Goal: Transaction & Acquisition: Purchase product/service

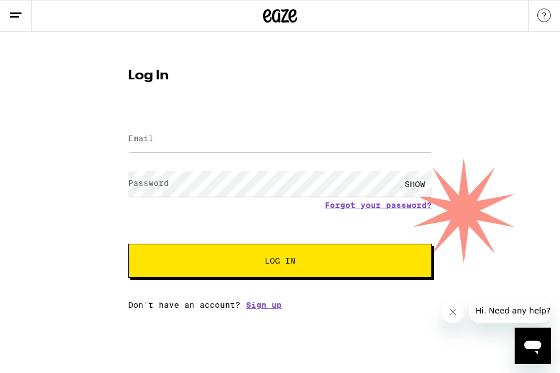
type input "[EMAIL_ADDRESS][DOMAIN_NAME]"
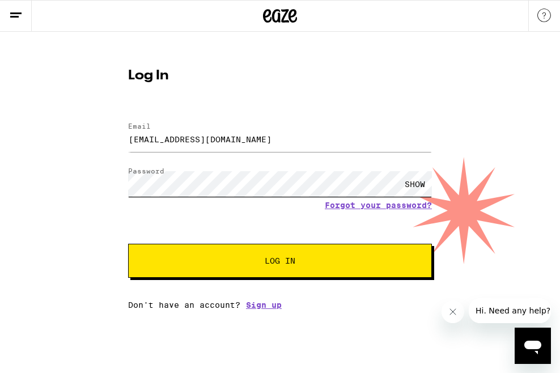
click at [128, 244] on button "Log In" at bounding box center [280, 261] width 304 height 34
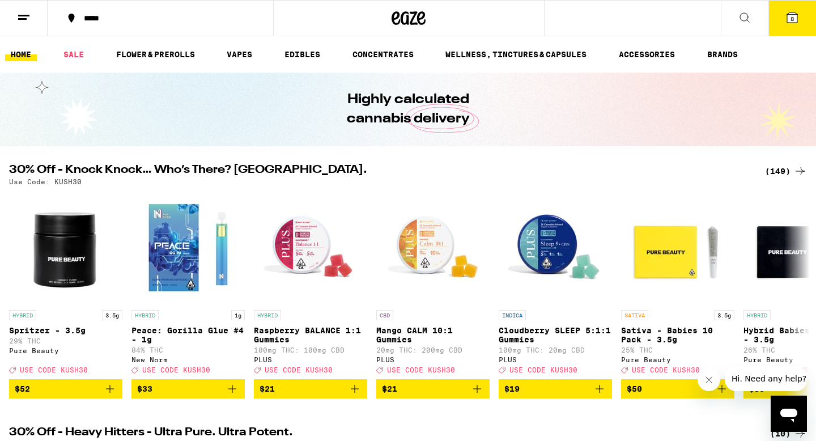
click at [559, 16] on span "8" at bounding box center [791, 18] width 3 height 7
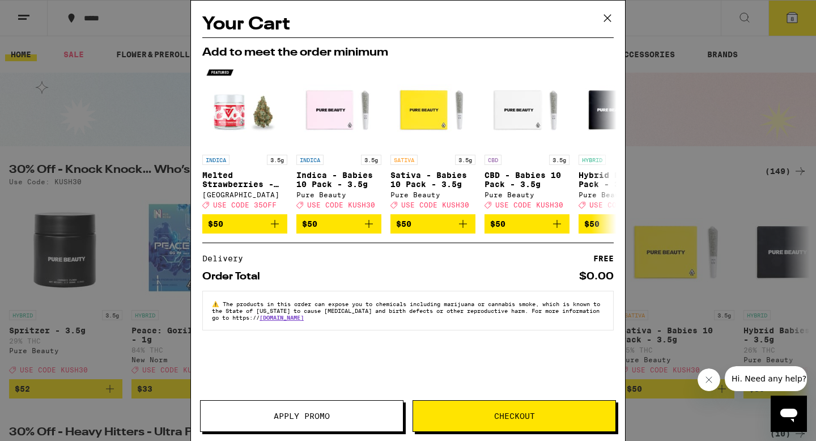
click at [559, 83] on div "Your Cart Add to meet the order minimum INDICA 3.5g Melted Strawberries - 3.5g …" at bounding box center [408, 220] width 816 height 441
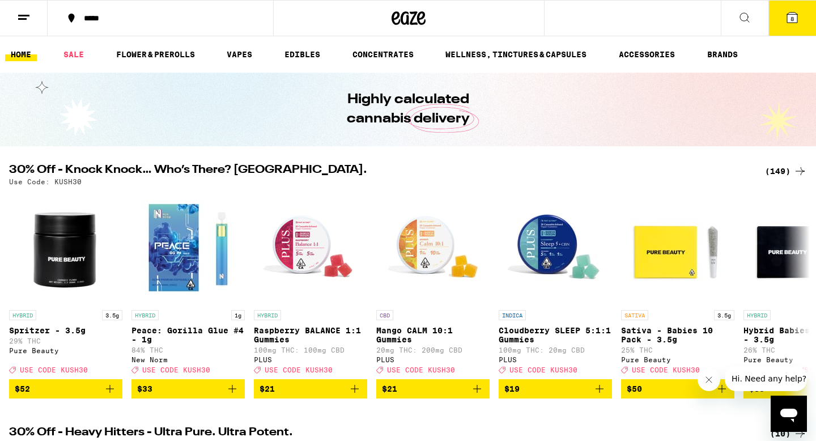
click at [559, 20] on icon at bounding box center [792, 17] width 10 height 10
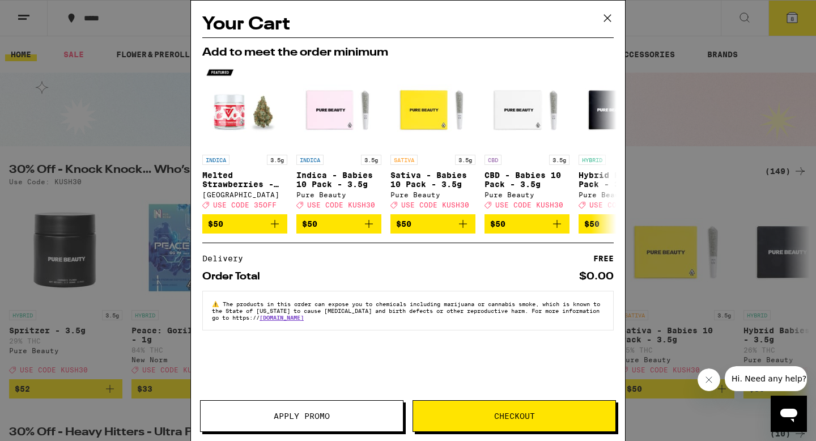
click at [559, 14] on icon at bounding box center [607, 18] width 17 height 17
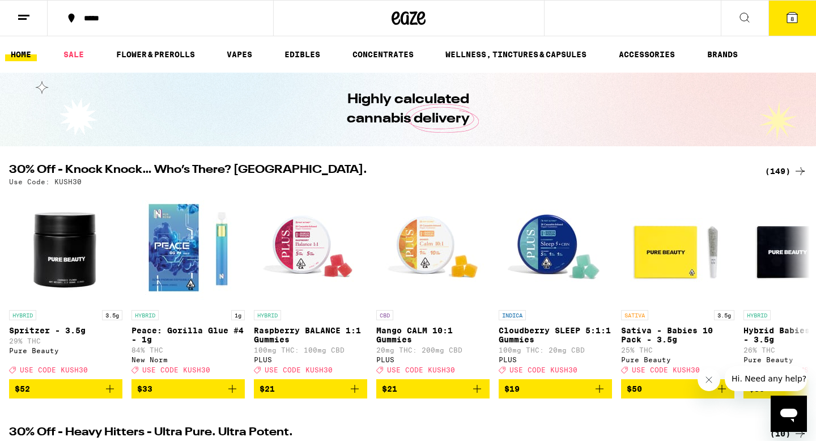
click at [23, 53] on link "HOME" at bounding box center [21, 55] width 32 height 14
click at [559, 18] on span "8" at bounding box center [791, 18] width 3 height 7
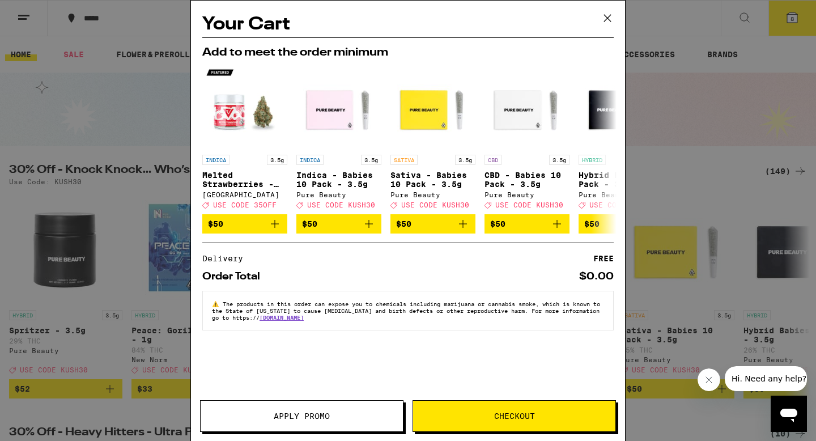
click at [559, 20] on icon at bounding box center [607, 18] width 17 height 17
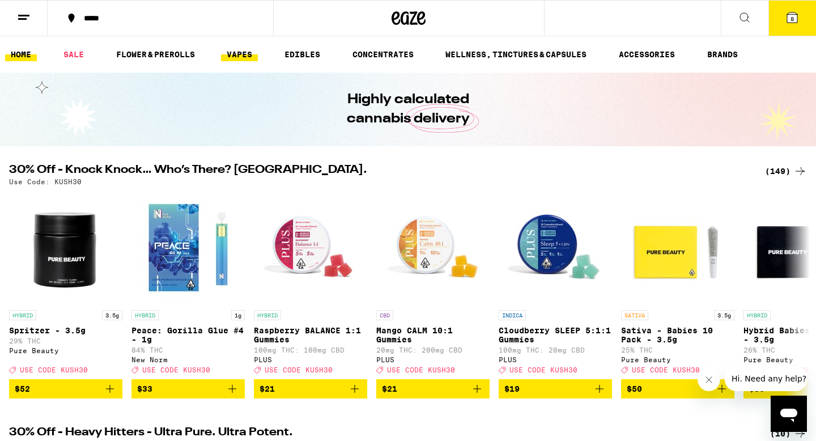
click at [231, 59] on link "VAPES" at bounding box center [239, 55] width 37 height 14
click at [298, 55] on link "EDIBLES" at bounding box center [302, 55] width 47 height 14
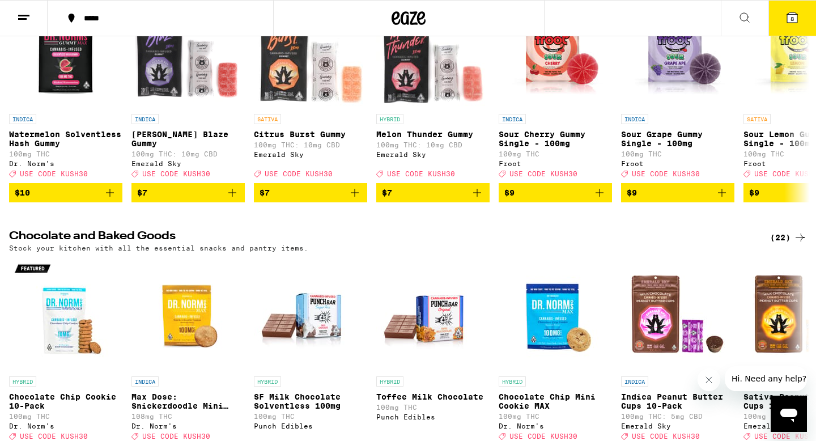
scroll to position [59, 0]
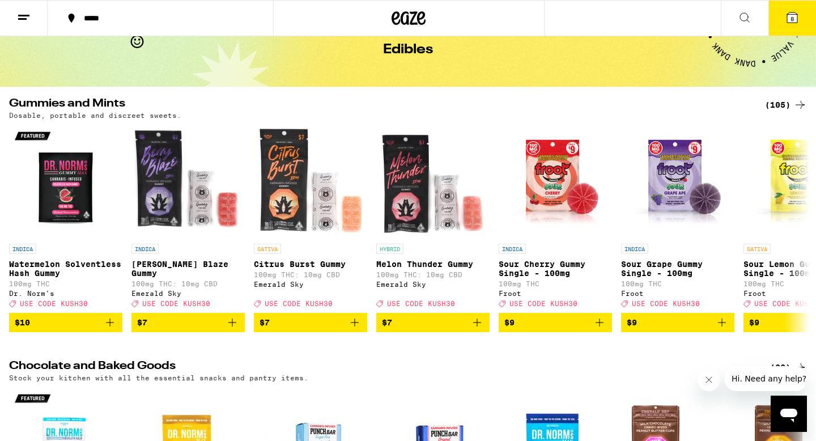
click at [559, 15] on icon at bounding box center [745, 18] width 14 height 14
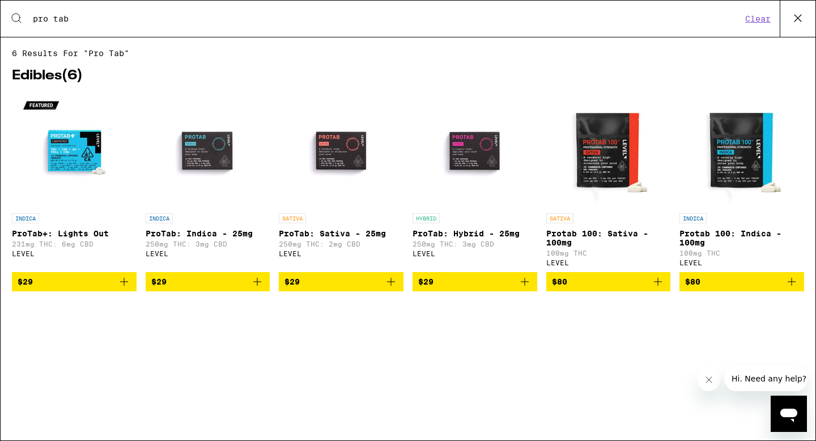
type input "pro tab"
click at [389, 288] on icon "Add to bag" at bounding box center [391, 282] width 14 height 14
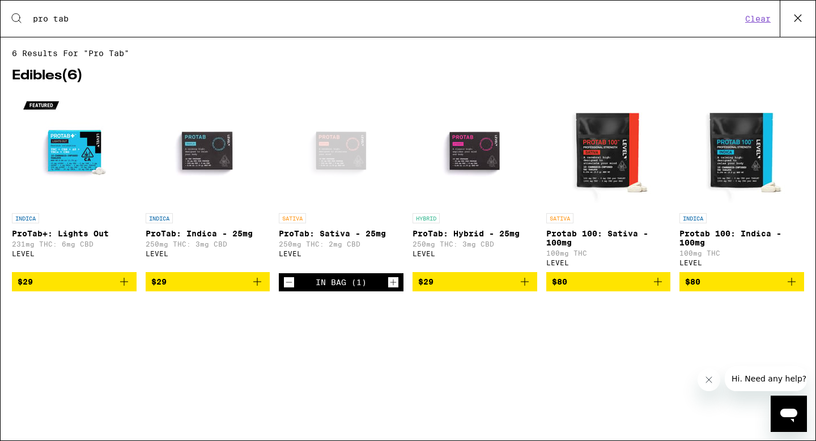
click at [259, 288] on icon "Add to bag" at bounding box center [257, 282] width 14 height 14
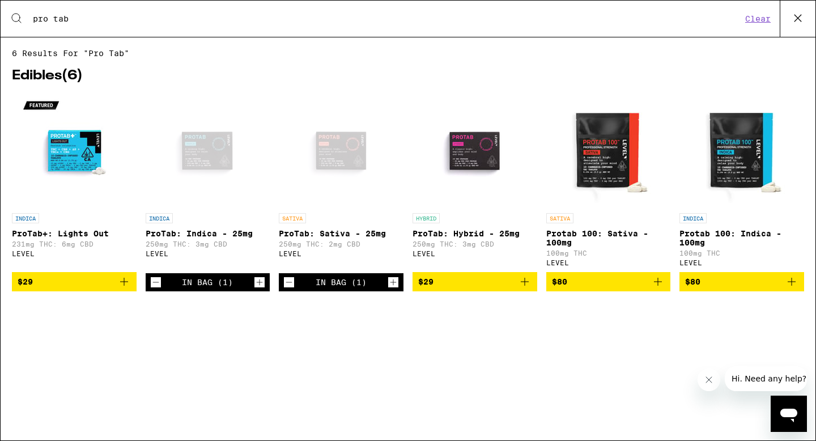
click at [258, 84] on div "Edibles ( 6 ) INDICA ProTab+: Lights Out 231mg THC: 6mg CBD LEVEL $29 INDICA Pr…" at bounding box center [408, 187] width 792 height 258
click at [559, 17] on icon at bounding box center [797, 18] width 17 height 17
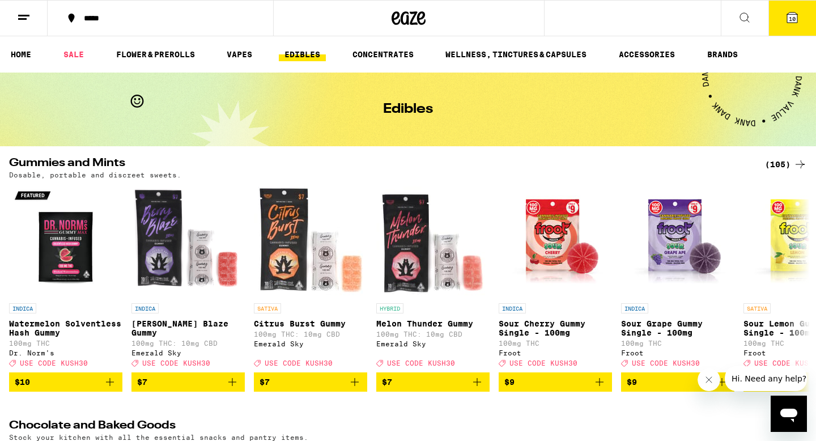
click at [559, 15] on icon at bounding box center [792, 17] width 10 height 10
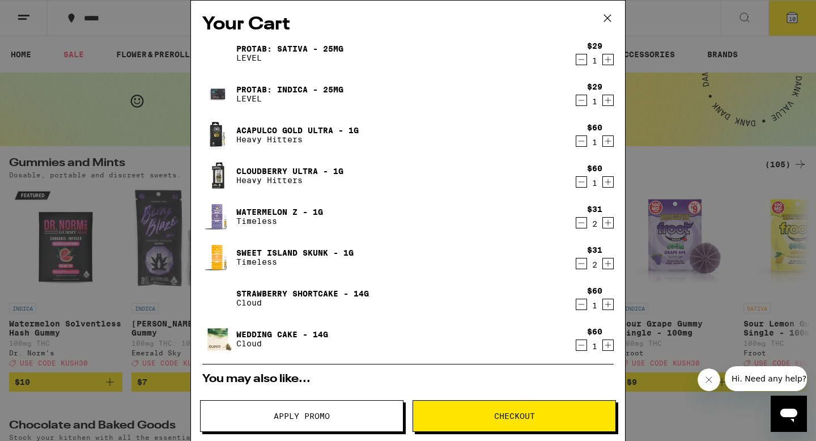
click at [559, 141] on icon "Decrement" at bounding box center [581, 141] width 10 height 14
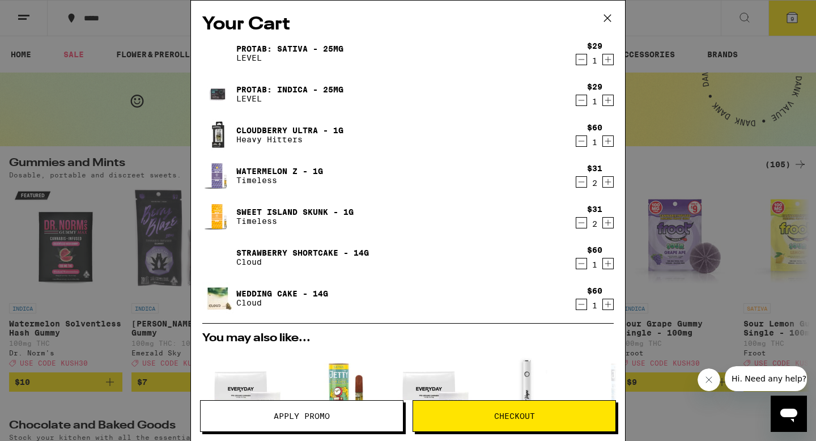
click at [559, 141] on icon "Decrement" at bounding box center [581, 141] width 10 height 14
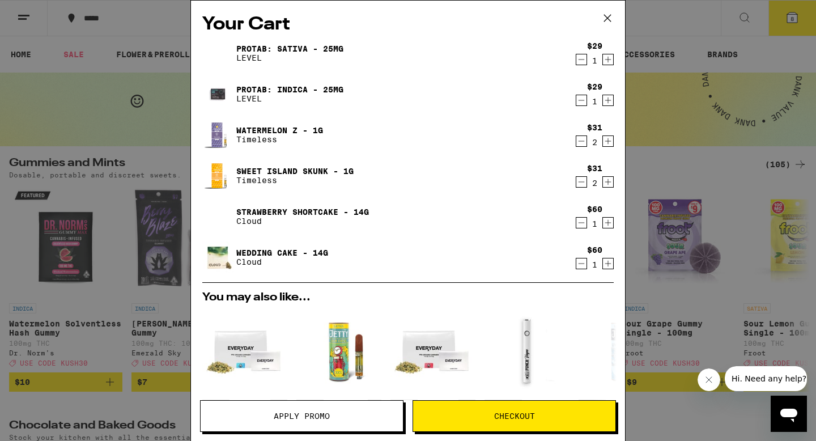
click at [559, 141] on icon "Decrement" at bounding box center [581, 141] width 10 height 14
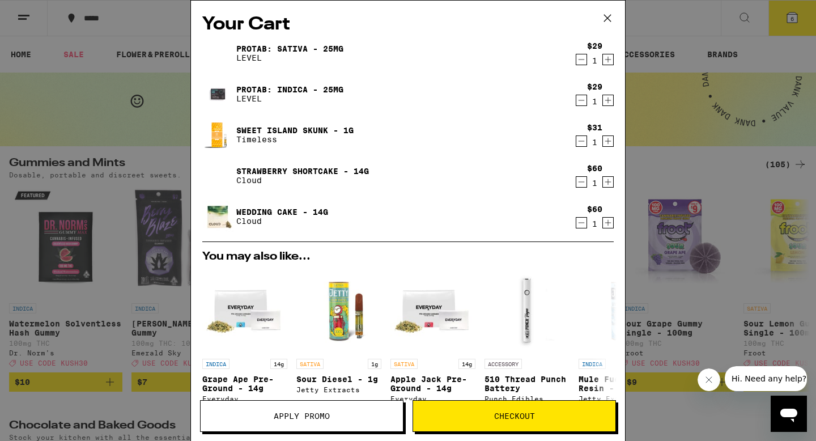
click at [559, 141] on icon "Decrement" at bounding box center [581, 141] width 10 height 14
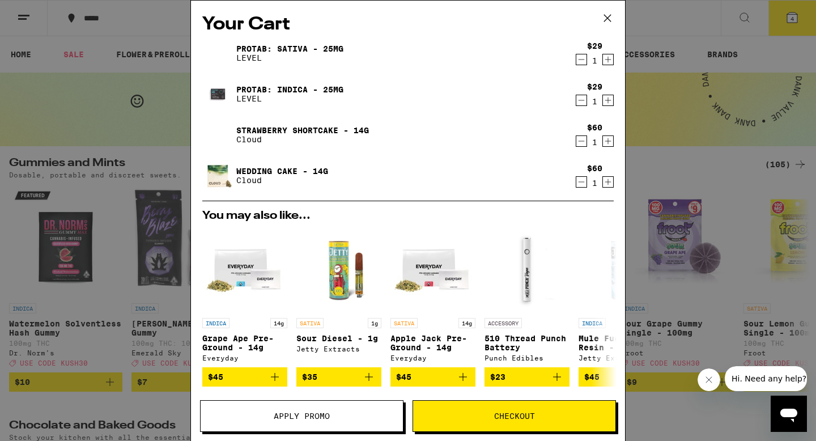
click at [559, 141] on icon "Decrement" at bounding box center [581, 141] width 10 height 14
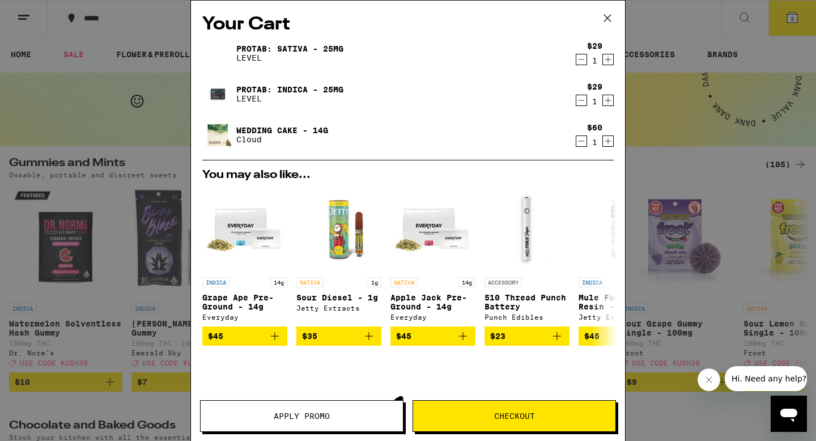
click at [559, 141] on icon "Decrement" at bounding box center [581, 141] width 10 height 14
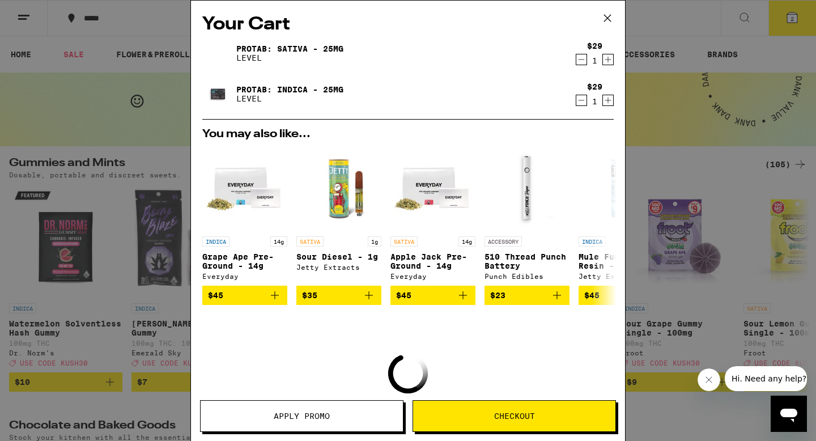
click at [559, 163] on div "Your Cart ProTab: Sativa - 25mg LEVEL $29 1 ProTab: Indica - 25mg LEVEL $29 1 Y…" at bounding box center [408, 220] width 816 height 441
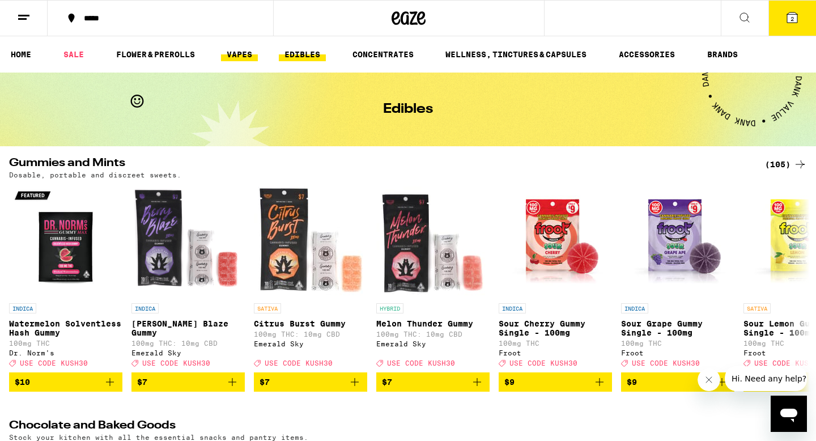
click at [240, 54] on link "VAPES" at bounding box center [239, 55] width 37 height 14
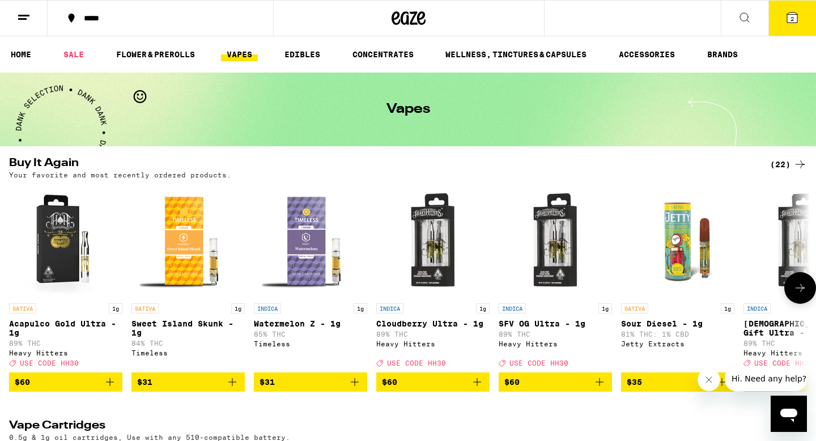
scroll to position [274, 0]
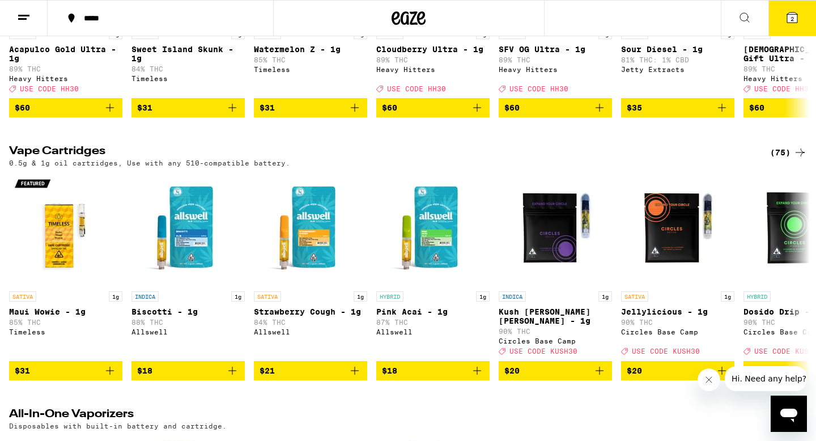
click at [559, 154] on div "(75)" at bounding box center [788, 153] width 37 height 14
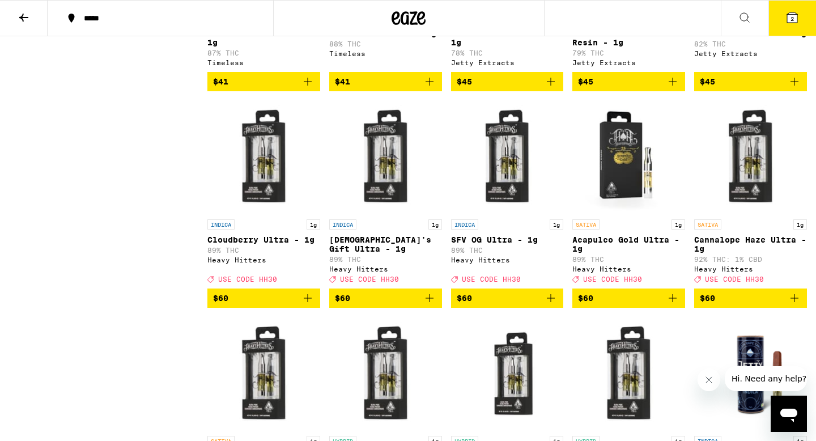
scroll to position [2590, 0]
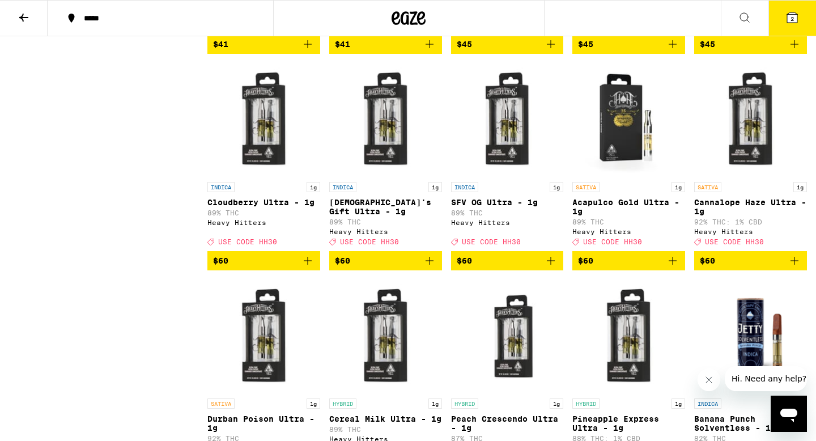
click at [308, 267] on icon "Add to bag" at bounding box center [308, 261] width 14 height 14
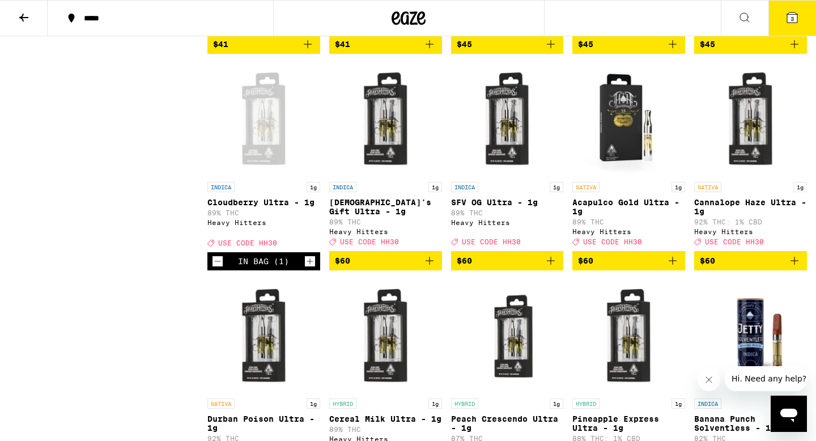
click at [308, 268] on icon "Increment" at bounding box center [310, 261] width 10 height 14
click at [559, 267] on icon "Add to bag" at bounding box center [673, 261] width 14 height 14
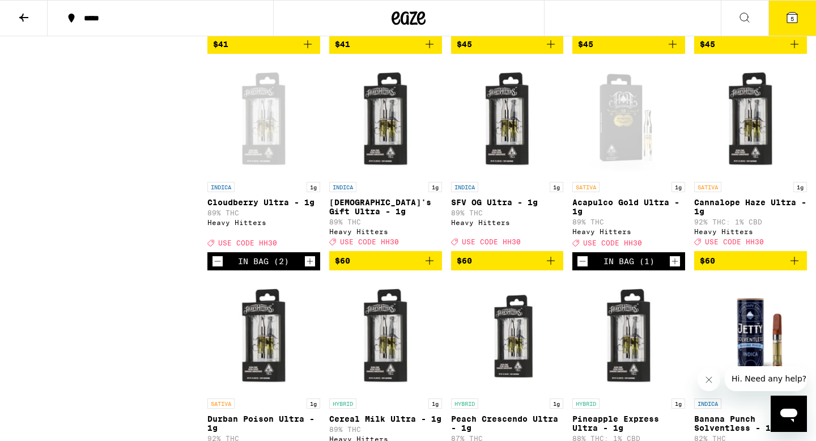
click at [559, 268] on icon "Increment" at bounding box center [675, 261] width 10 height 14
click at [559, 265] on icon "Add to bag" at bounding box center [794, 261] width 8 height 8
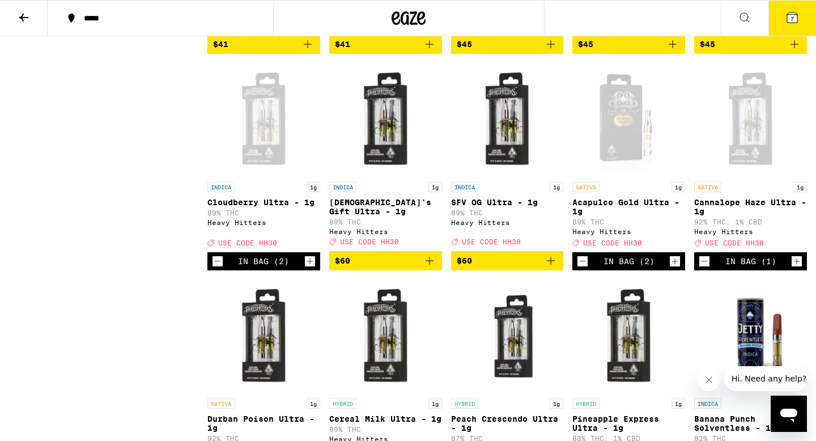
click at [426, 267] on icon "Add to bag" at bounding box center [430, 261] width 14 height 14
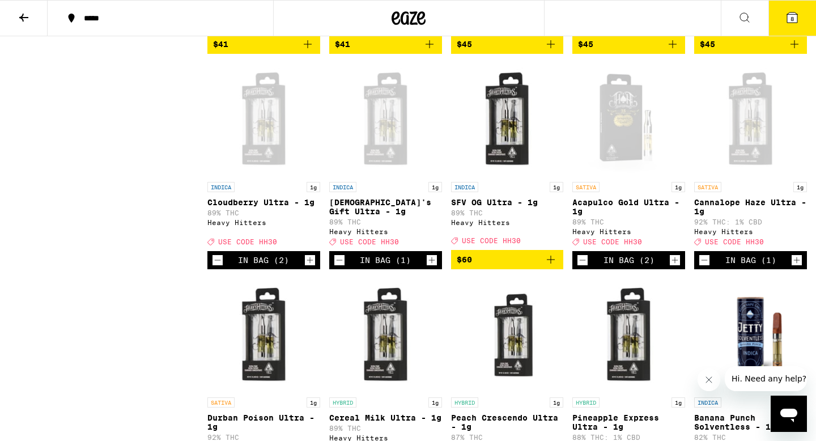
click at [559, 15] on icon at bounding box center [792, 17] width 10 height 10
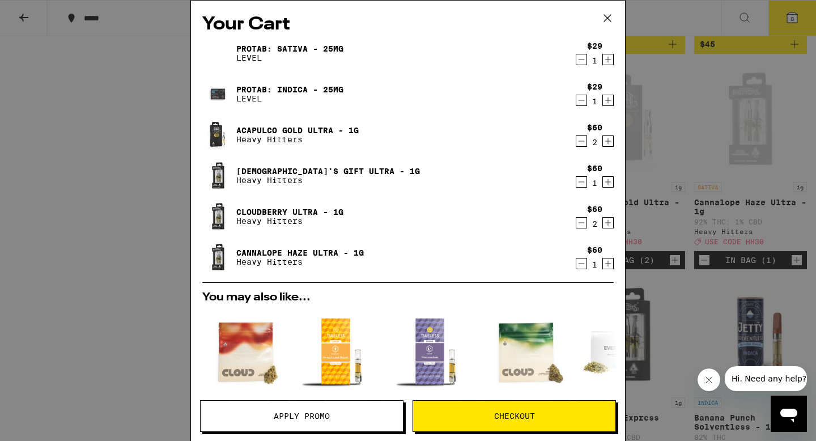
click at [298, 372] on span "Apply Promo" at bounding box center [302, 416] width 56 height 8
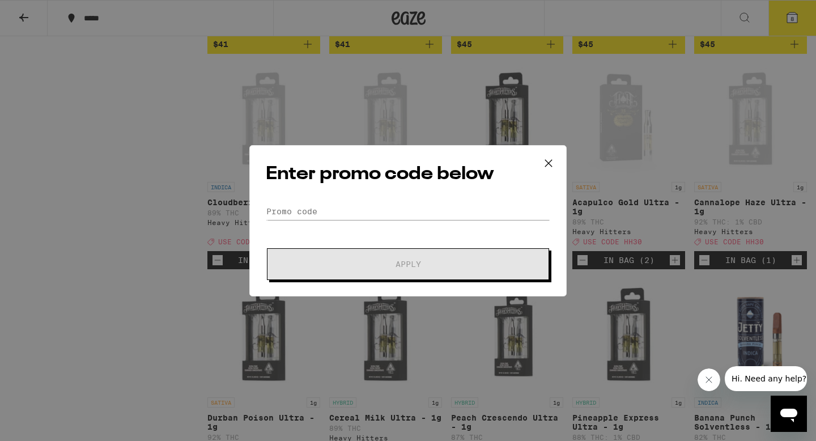
click at [338, 198] on div "Enter promo code below Promo Code Apply" at bounding box center [407, 220] width 317 height 151
click at [322, 206] on input "Promo Code" at bounding box center [408, 211] width 284 height 17
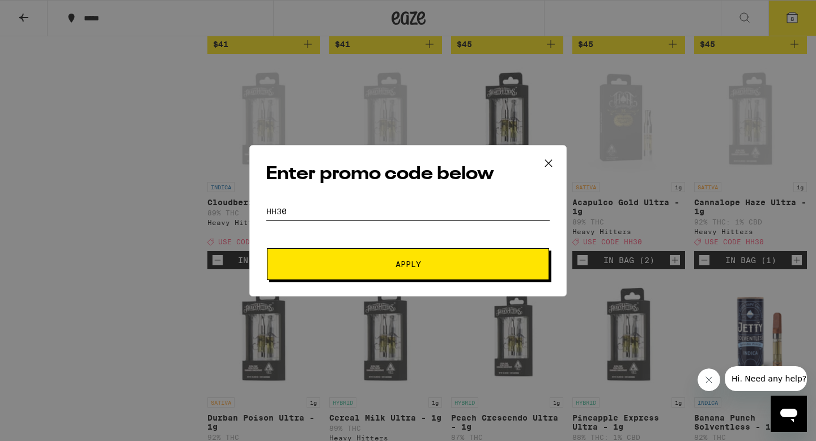
type input "hh30"
click at [371, 253] on button "Apply" at bounding box center [408, 264] width 282 height 32
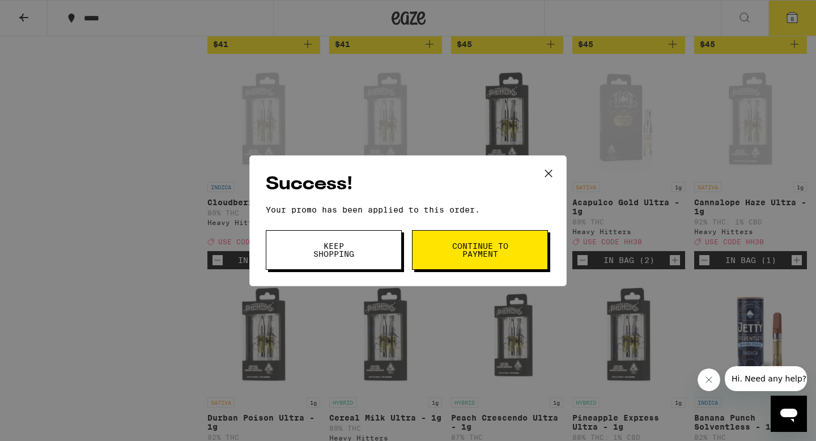
click at [358, 253] on span "Keep Shopping" at bounding box center [334, 250] width 58 height 16
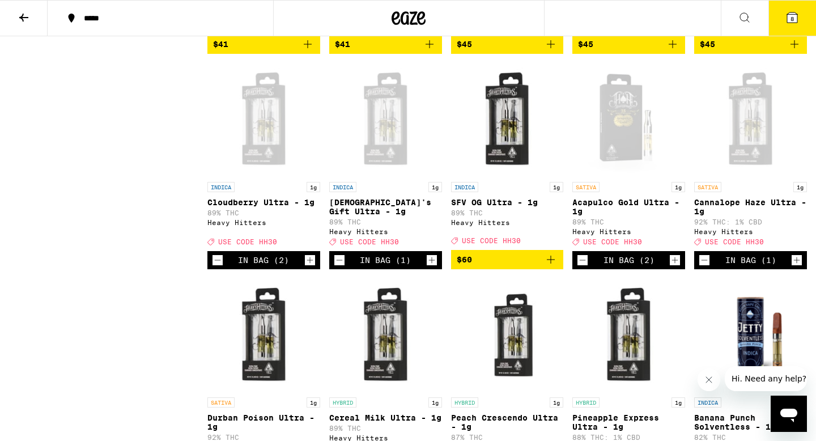
click at [559, 13] on icon at bounding box center [792, 17] width 10 height 10
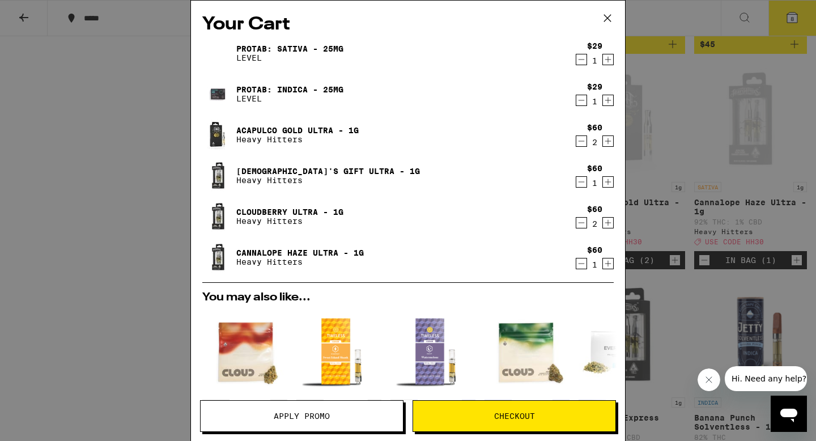
click at [457, 372] on span "Checkout" at bounding box center [514, 416] width 202 height 8
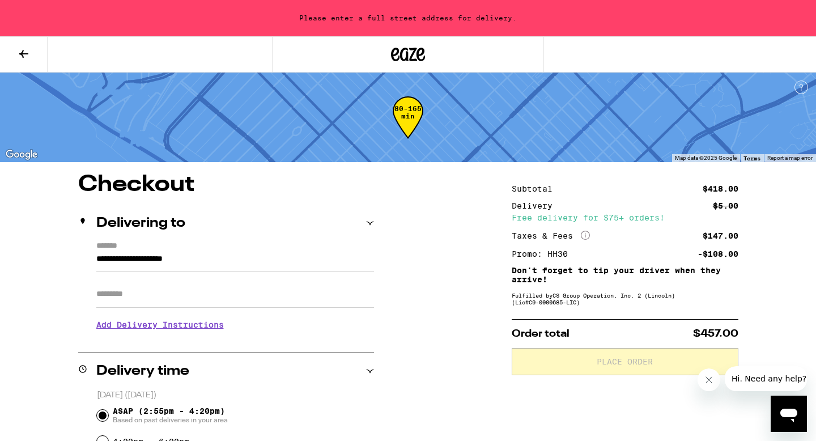
click at [225, 263] on input "**********" at bounding box center [235, 261] width 278 height 19
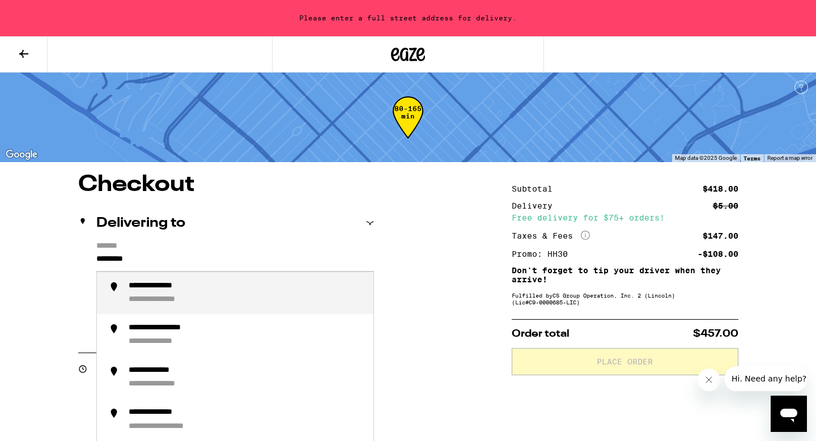
click at [233, 299] on div "**********" at bounding box center [247, 293] width 236 height 24
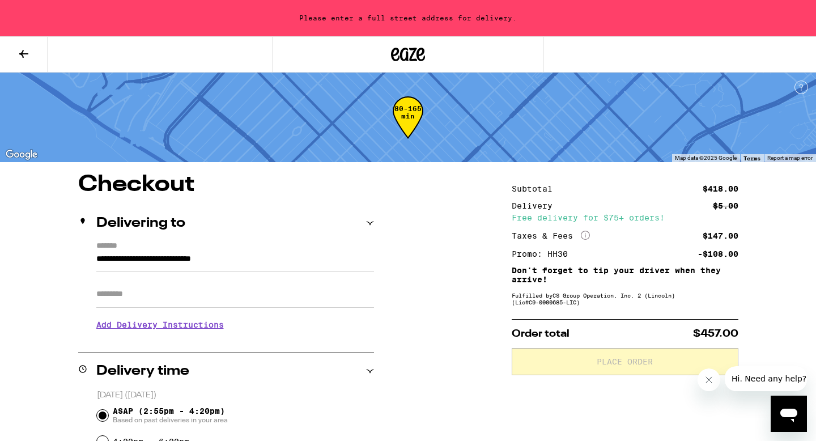
click at [232, 299] on div "**********" at bounding box center [226, 290] width 296 height 98
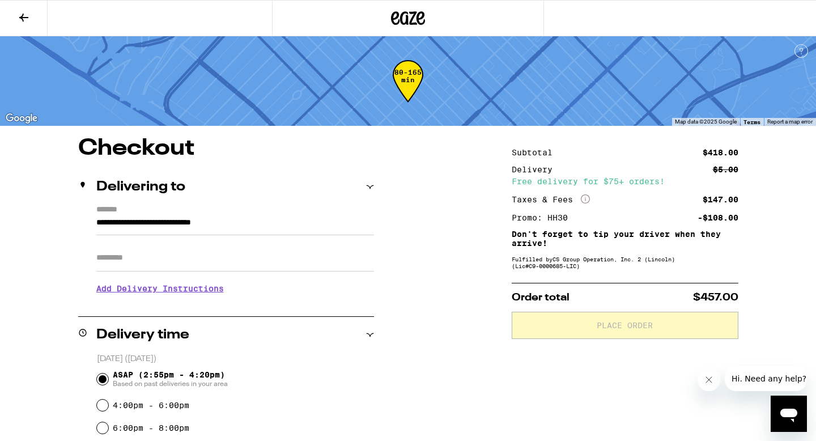
type input "**********"
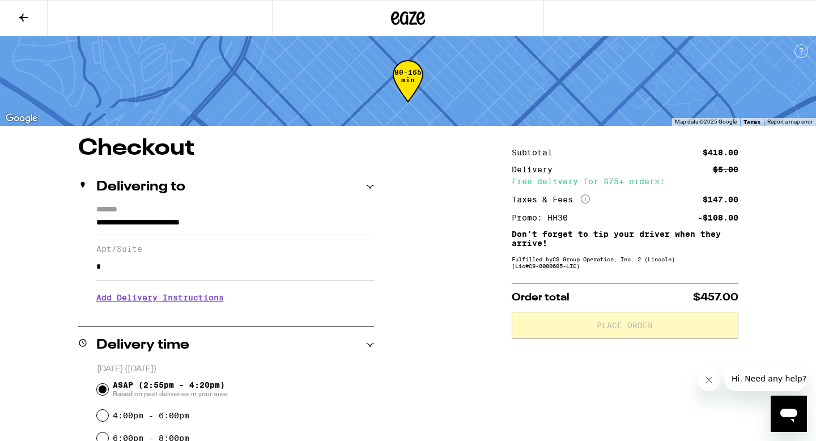
type input "*"
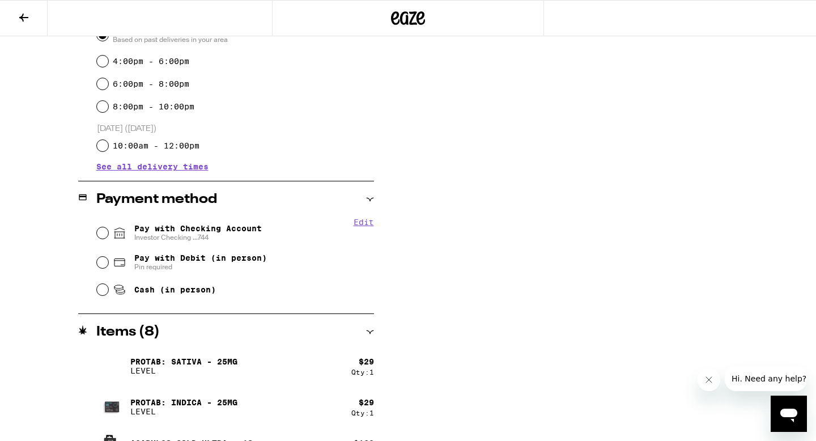
scroll to position [384, 0]
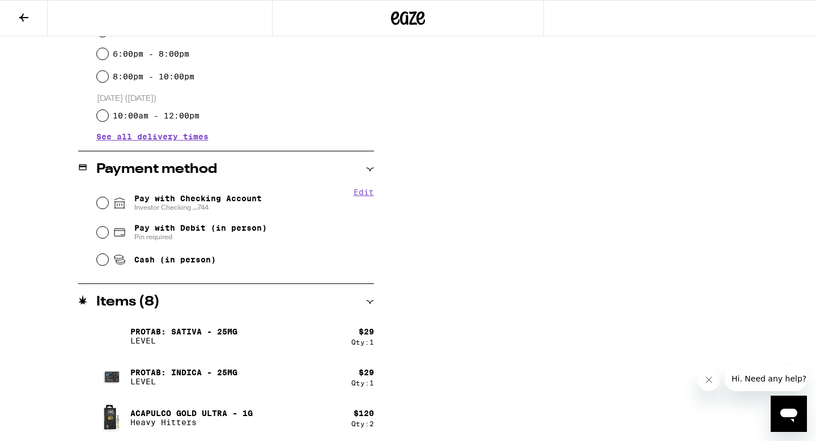
click at [104, 209] on div "Pay with Checking Account Investor Checking ...744" at bounding box center [235, 202] width 277 height 29
click at [104, 201] on input "Pay with Checking Account Investor Checking ...744" at bounding box center [102, 202] width 11 height 11
radio input "true"
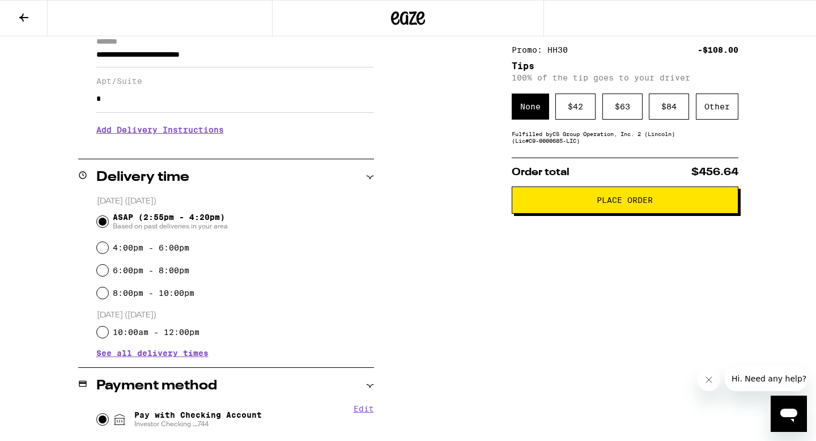
scroll to position [50, 0]
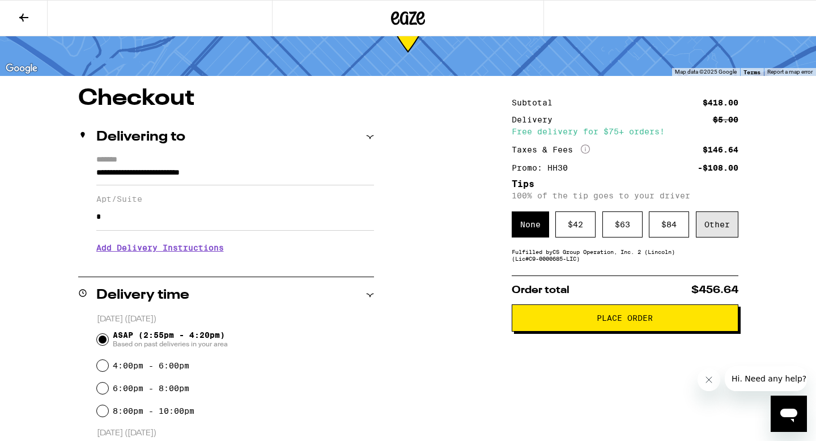
click at [559, 228] on div "Other" at bounding box center [717, 224] width 42 height 26
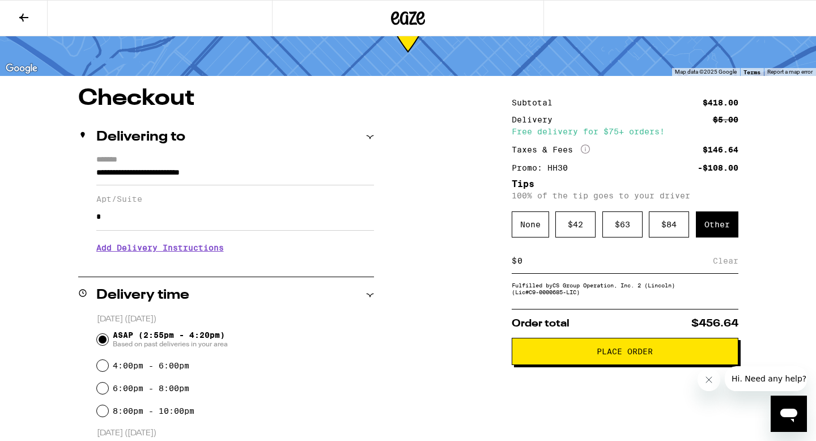
click at [559, 271] on div "$ Clear" at bounding box center [625, 260] width 227 height 25
click at [552, 262] on input at bounding box center [615, 261] width 196 height 10
type input "20"
click at [559, 262] on div "Save" at bounding box center [728, 260] width 20 height 25
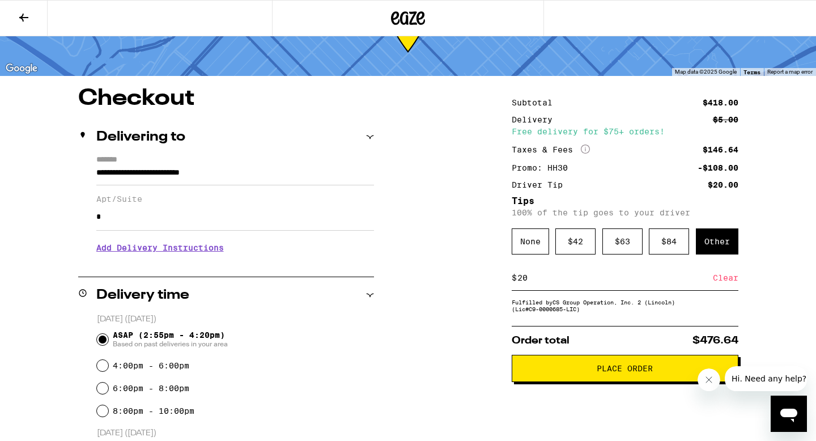
click at [559, 371] on span "Place Order" at bounding box center [625, 368] width 56 height 8
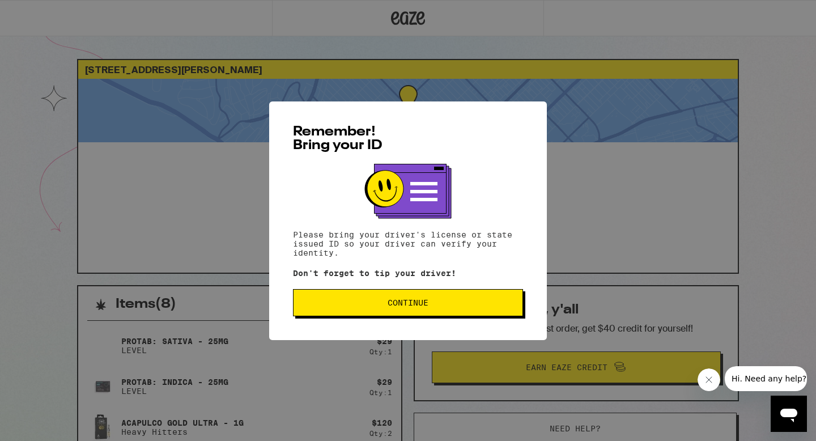
click at [377, 312] on button "Continue" at bounding box center [408, 302] width 230 height 27
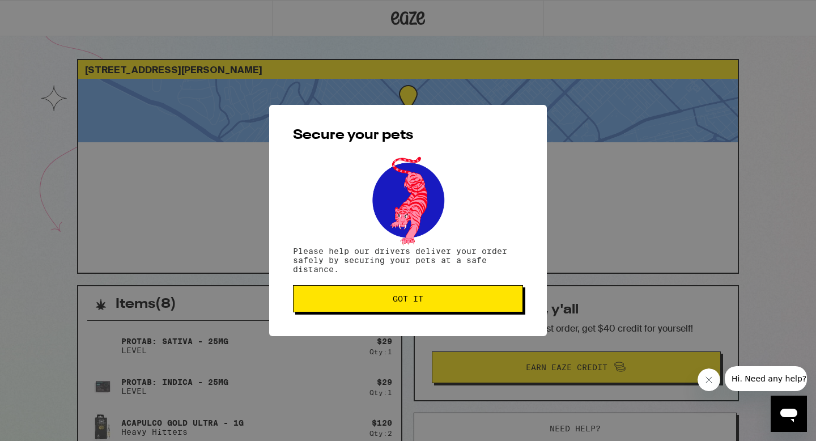
click at [343, 308] on button "Got it" at bounding box center [408, 298] width 230 height 27
